Goal: Information Seeking & Learning: Learn about a topic

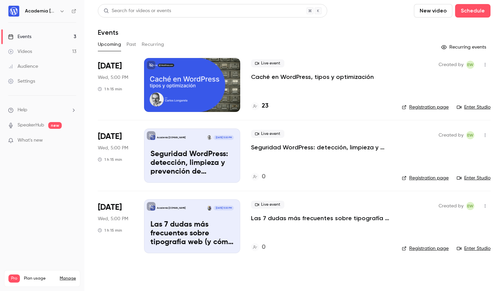
click at [132, 47] on button "Past" at bounding box center [131, 44] width 10 height 11
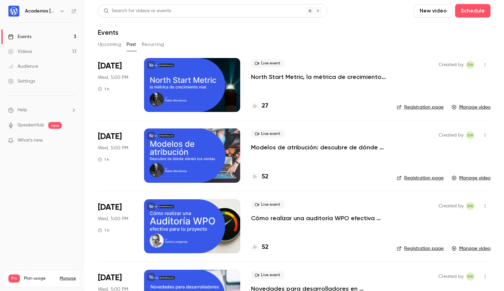
click at [281, 75] on p "North Start Metric, la métrica de crecimiento real" at bounding box center [318, 77] width 135 height 8
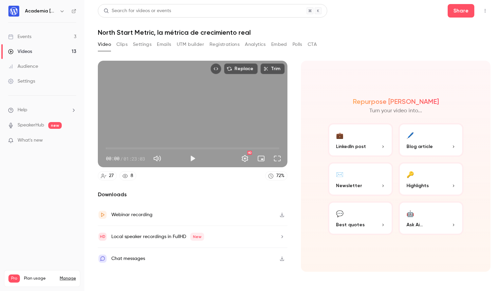
click at [282, 213] on icon "button" at bounding box center [282, 215] width 4 height 4
click at [29, 38] on div "Events" at bounding box center [19, 36] width 23 height 7
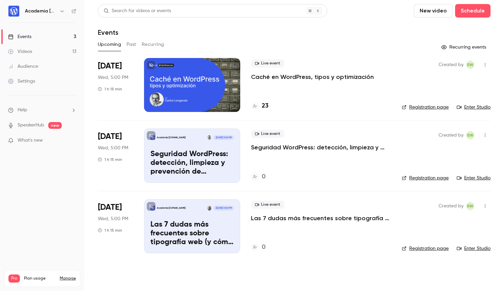
click at [133, 43] on button "Past" at bounding box center [131, 44] width 10 height 11
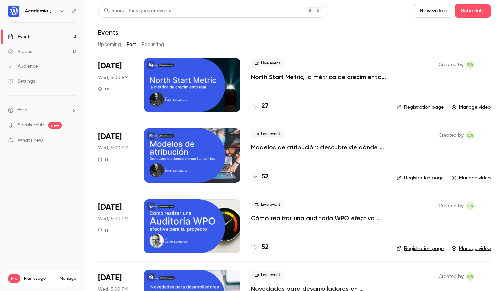
click at [314, 78] on p "North Start Metric, la métrica de crecimiento real" at bounding box center [318, 77] width 135 height 8
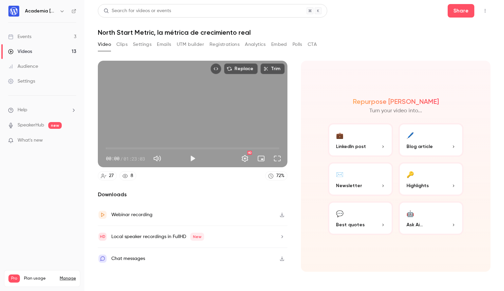
click at [252, 45] on button "Analytics" at bounding box center [255, 44] width 21 height 11
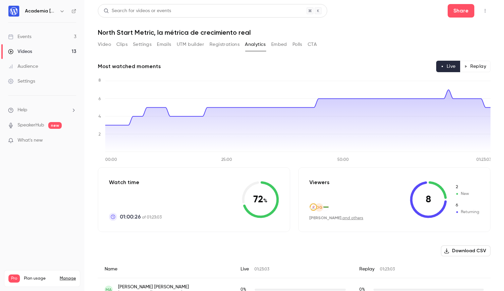
click at [467, 64] on button "Replay" at bounding box center [475, 66] width 31 height 11
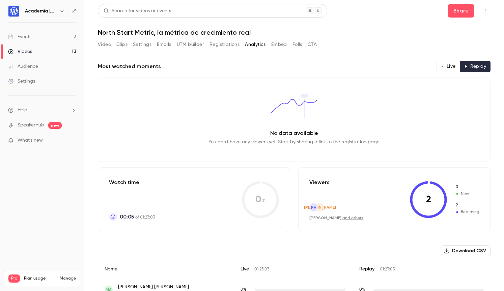
click at [450, 67] on button "Live" at bounding box center [448, 66] width 24 height 11
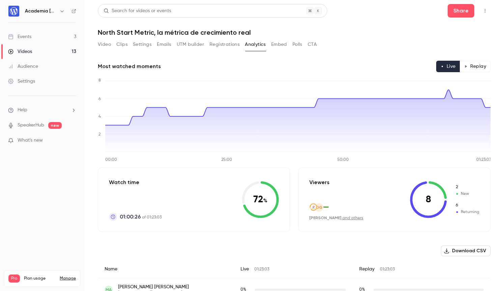
type button "live"
click at [33, 51] on link "Videos 13" at bounding box center [42, 51] width 84 height 15
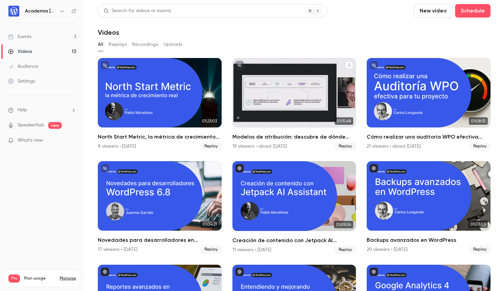
click at [261, 136] on h2 "Modelos de atribución: descubre de dónde vienen tus ventas" at bounding box center [294, 137] width 124 height 8
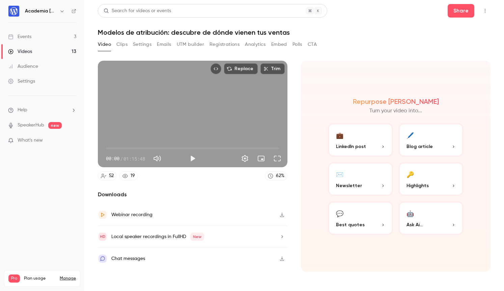
click at [256, 45] on button "Analytics" at bounding box center [255, 44] width 21 height 11
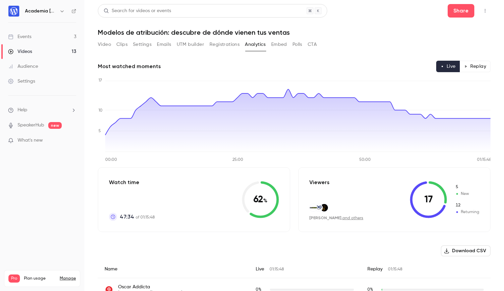
click at [40, 52] on link "Videos 13" at bounding box center [42, 51] width 84 height 15
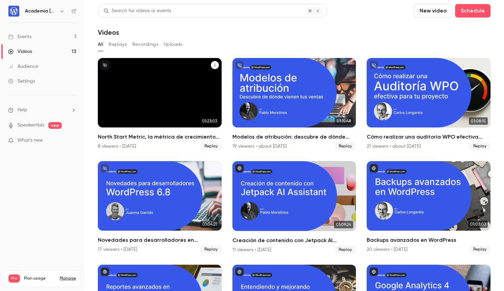
scroll to position [35, 0]
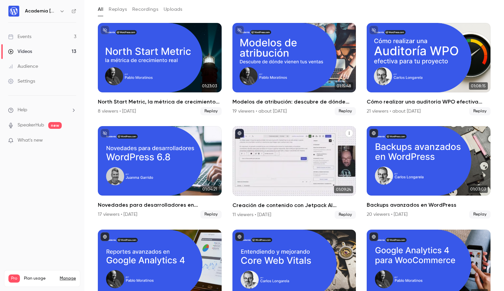
click at [252, 205] on h2 "Creación de contenido con Jetpack AI Assistant" at bounding box center [294, 205] width 124 height 8
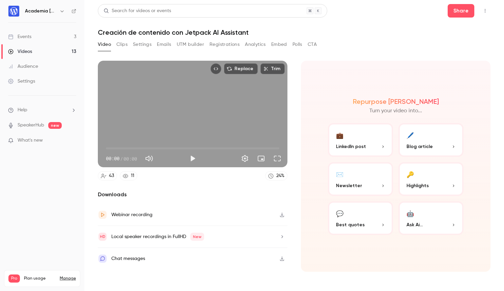
click at [249, 46] on button "Analytics" at bounding box center [255, 44] width 21 height 11
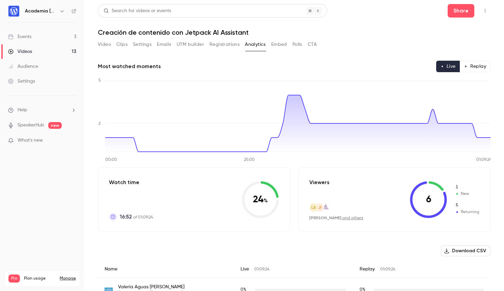
click at [167, 44] on button "Emails" at bounding box center [164, 44] width 14 height 11
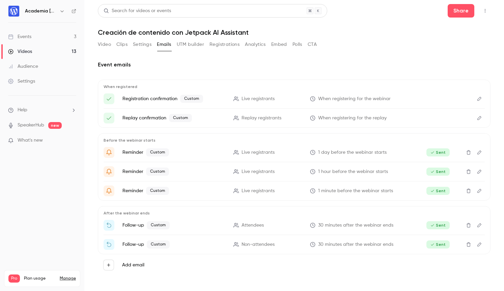
click at [257, 45] on button "Analytics" at bounding box center [255, 44] width 21 height 11
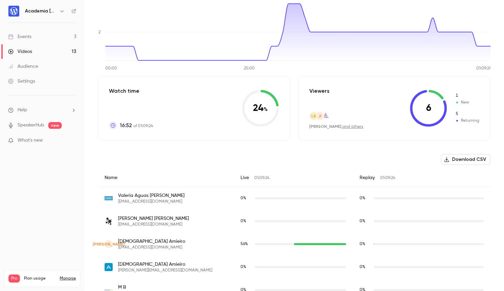
scroll to position [88, 0]
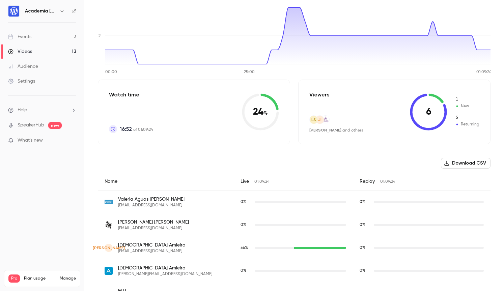
click at [35, 62] on link "Audience" at bounding box center [42, 66] width 84 height 15
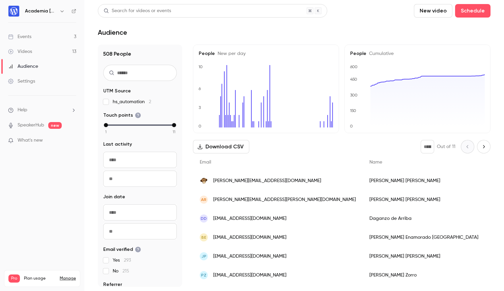
click at [25, 48] on link "Videos 13" at bounding box center [42, 51] width 84 height 15
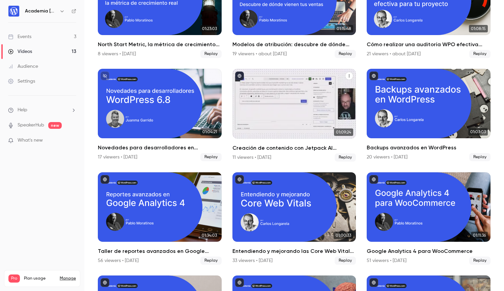
scroll to position [94, 0]
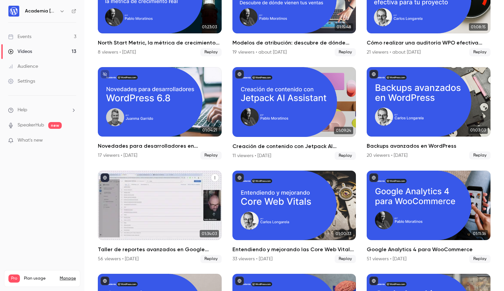
click at [161, 250] on h2 "Taller de reportes avanzados en Google Analytics 4" at bounding box center [160, 250] width 124 height 8
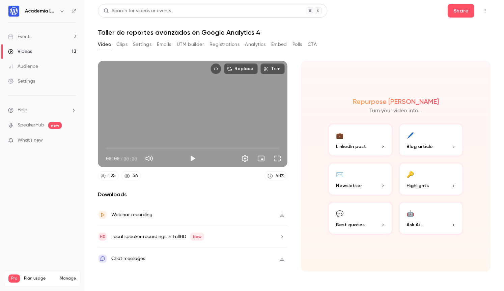
click at [253, 43] on button "Analytics" at bounding box center [255, 44] width 21 height 11
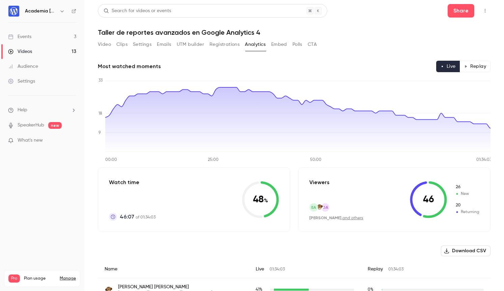
click at [29, 52] on div "Videos" at bounding box center [20, 51] width 24 height 7
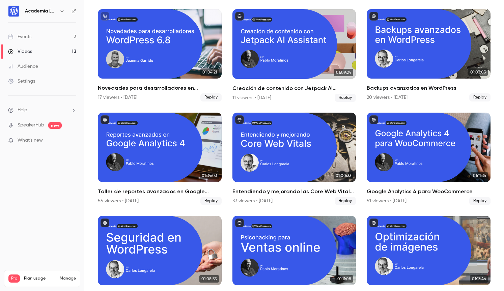
scroll to position [156, 0]
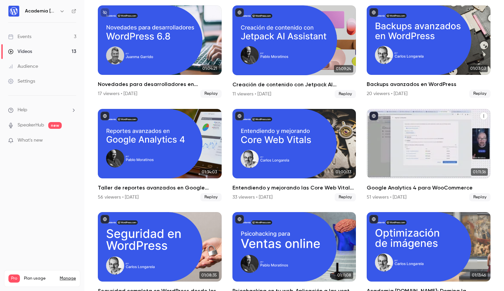
click at [423, 187] on h2 "Google Analytics 4 para WooCommerce" at bounding box center [429, 188] width 124 height 8
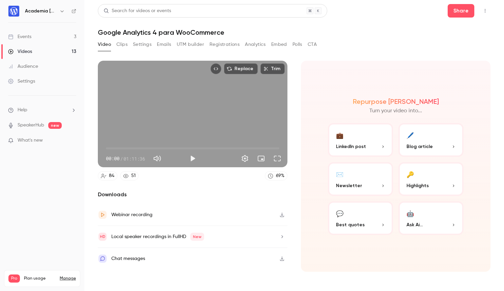
click at [252, 44] on button "Analytics" at bounding box center [255, 44] width 21 height 11
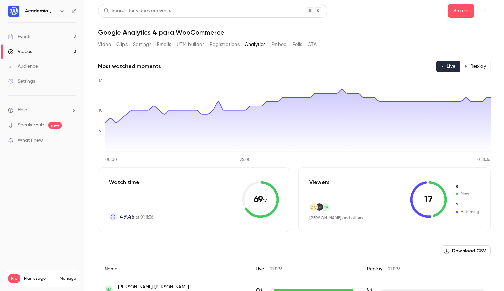
click at [21, 51] on div "Videos" at bounding box center [20, 51] width 24 height 7
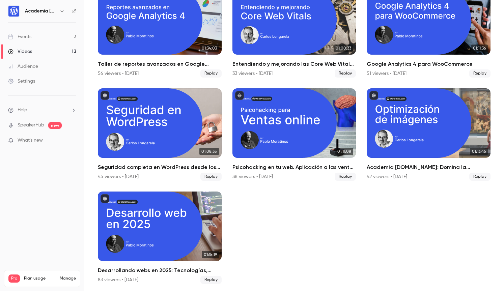
scroll to position [281, 0]
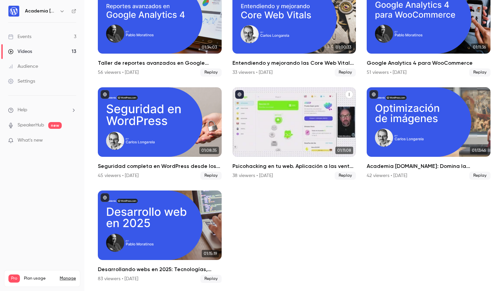
click at [253, 167] on h2 "Psicohacking en tu web. Aplicación a las ventas online" at bounding box center [294, 166] width 124 height 8
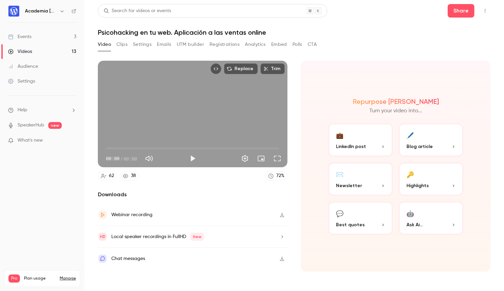
click at [257, 46] on button "Analytics" at bounding box center [255, 44] width 21 height 11
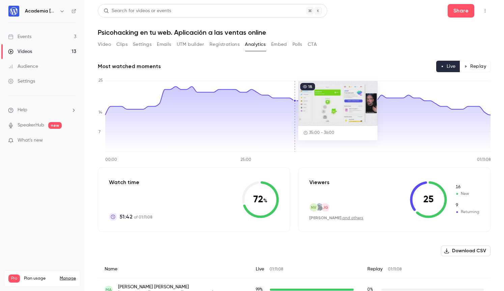
click at [29, 52] on div "Videos" at bounding box center [20, 51] width 24 height 7
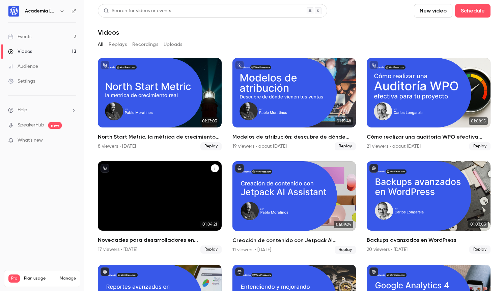
scroll to position [281, 0]
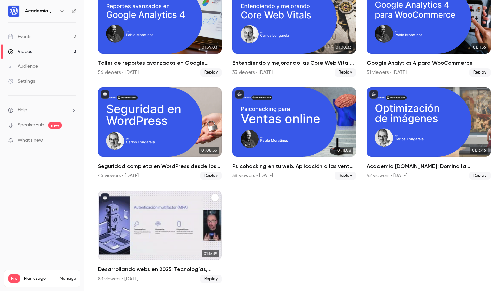
click at [152, 268] on h2 "Desarrollando webs en 2025: Tecnologías, estrategias y oportunidades" at bounding box center [160, 269] width 124 height 8
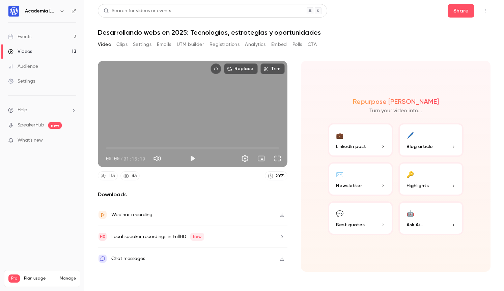
click at [261, 41] on button "Analytics" at bounding box center [255, 44] width 21 height 11
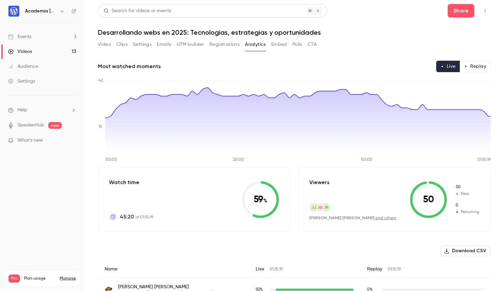
click at [103, 45] on button "Video" at bounding box center [104, 44] width 13 height 11
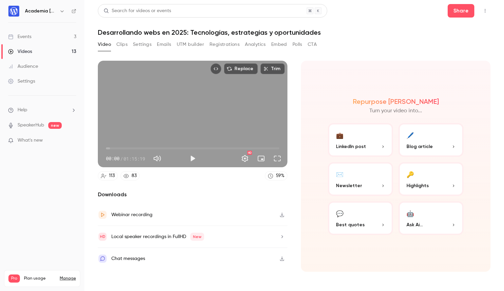
click at [26, 40] on link "Events 3" at bounding box center [42, 36] width 84 height 15
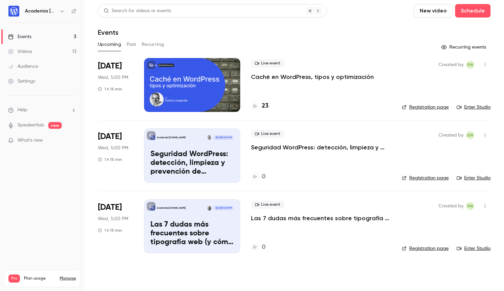
click at [26, 65] on div "Audience" at bounding box center [23, 66] width 30 height 7
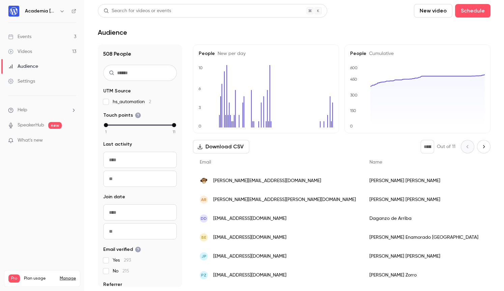
click at [27, 37] on div "Events" at bounding box center [19, 36] width 23 height 7
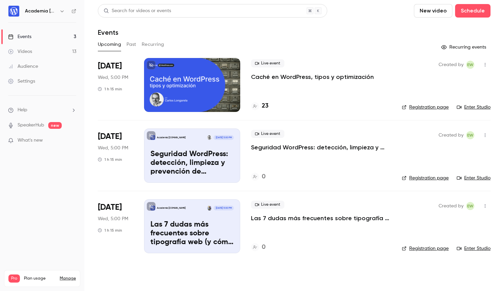
click at [23, 66] on div "Audience" at bounding box center [23, 66] width 30 height 7
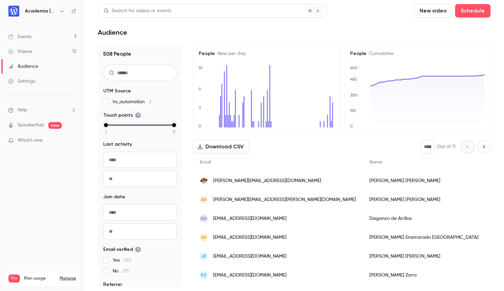
click at [22, 53] on div "Videos" at bounding box center [20, 51] width 24 height 7
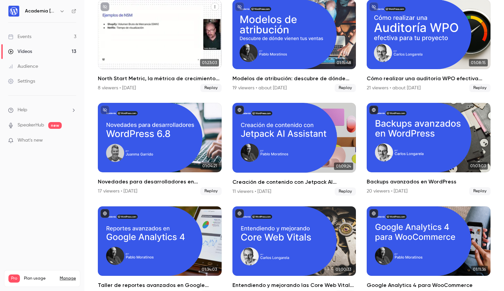
scroll to position [61, 0]
